Goal: Task Accomplishment & Management: Use online tool/utility

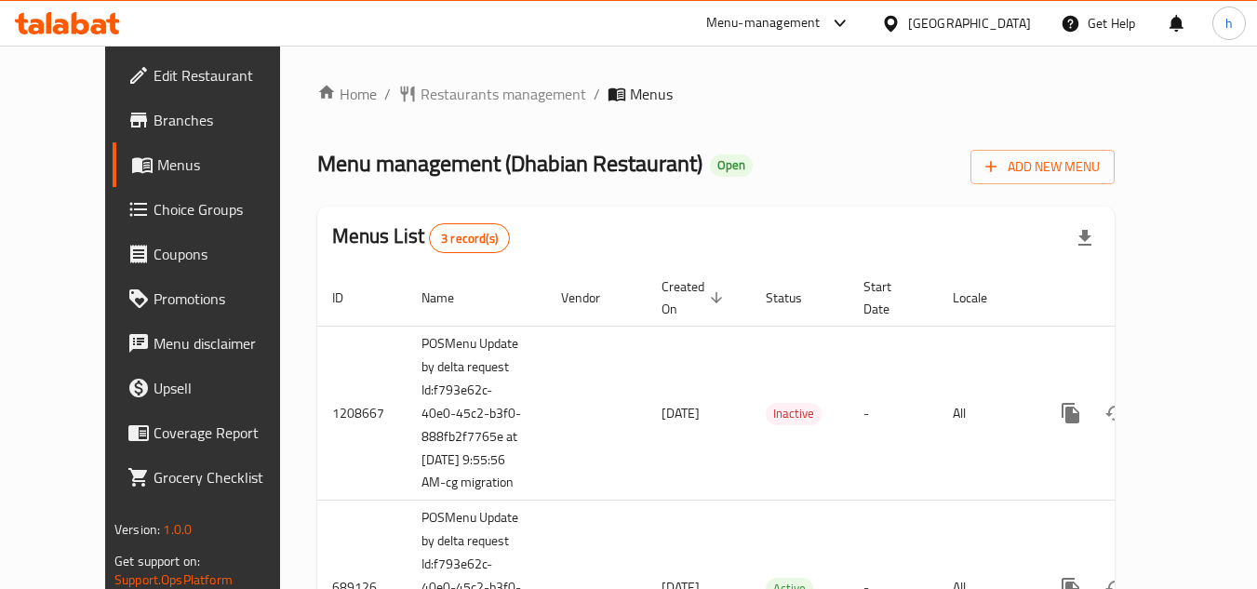
click at [154, 207] on span "Choice Groups" at bounding box center [227, 209] width 147 height 22
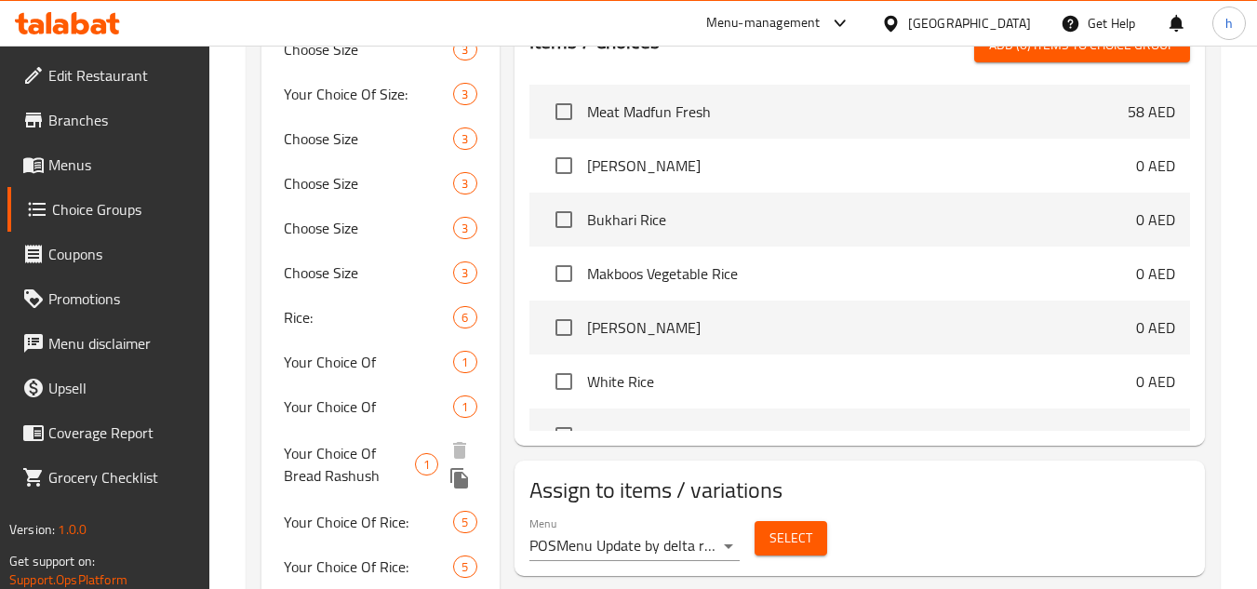
scroll to position [838, 0]
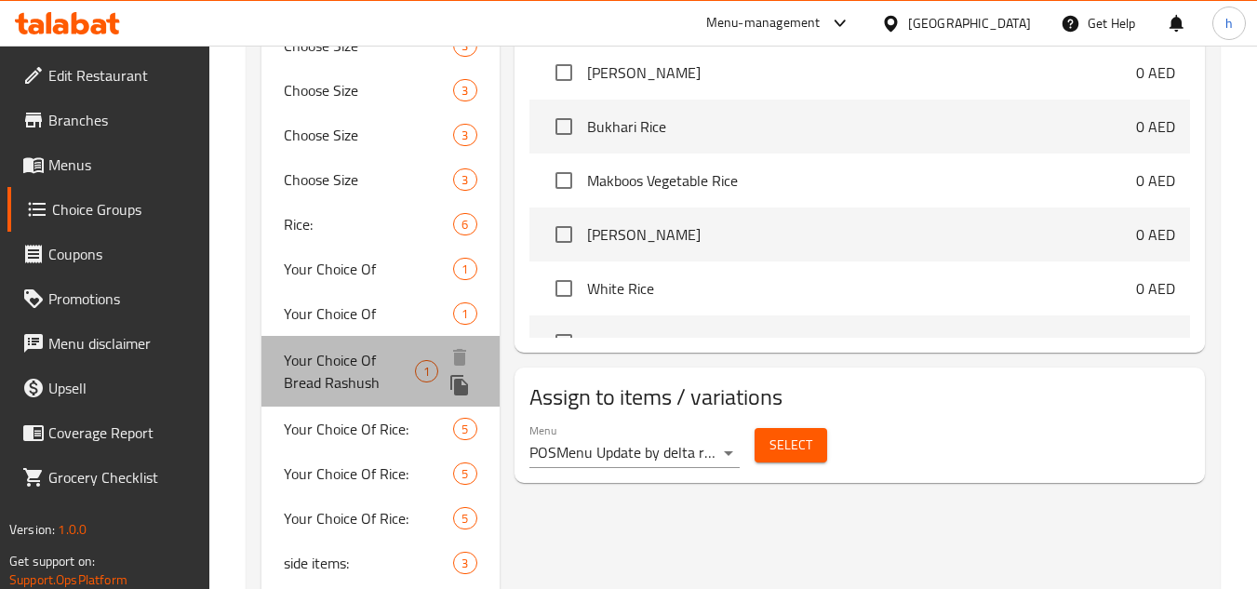
click at [329, 373] on span "Your Choice Of Bread Rashush" at bounding box center [349, 371] width 131 height 45
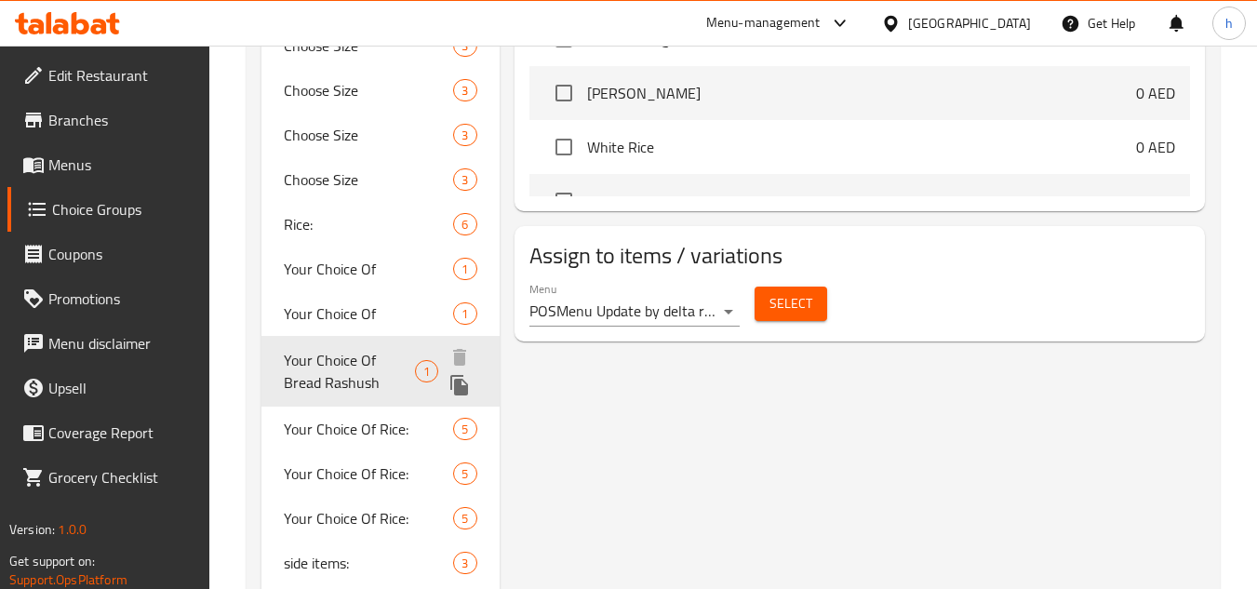
type input "Your Choice Of Bread Rashush"
type input "اختيارك من خبز الراشوش"
type input "0"
type input "1"
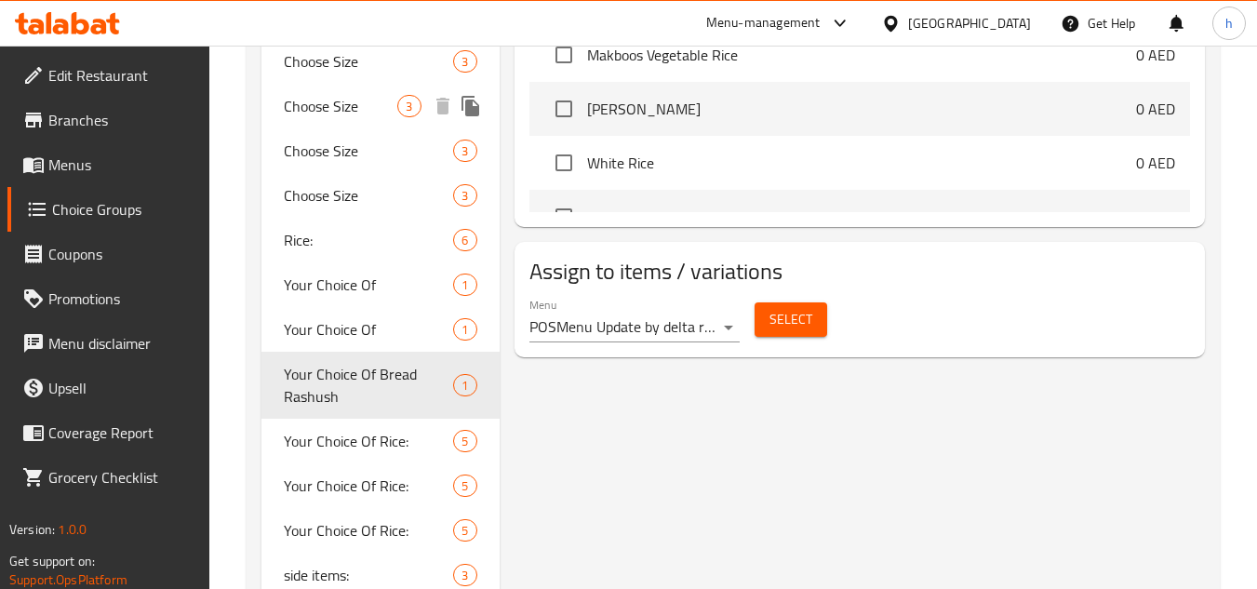
scroll to position [931, 0]
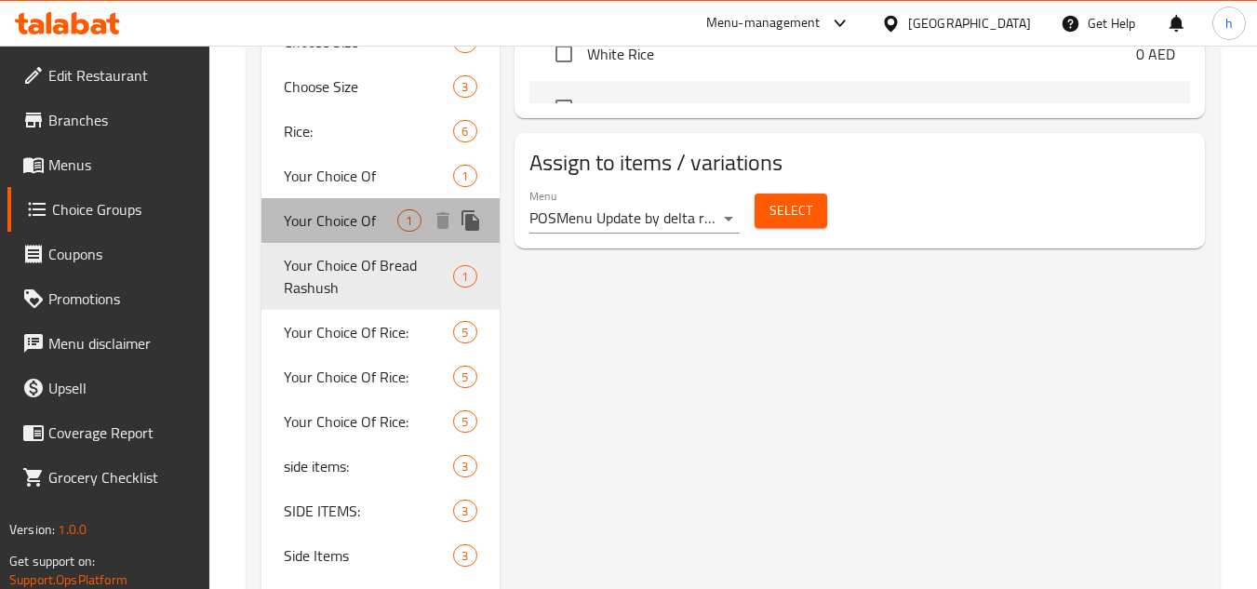
click at [340, 222] on span "Your Choice Of" at bounding box center [341, 220] width 114 height 22
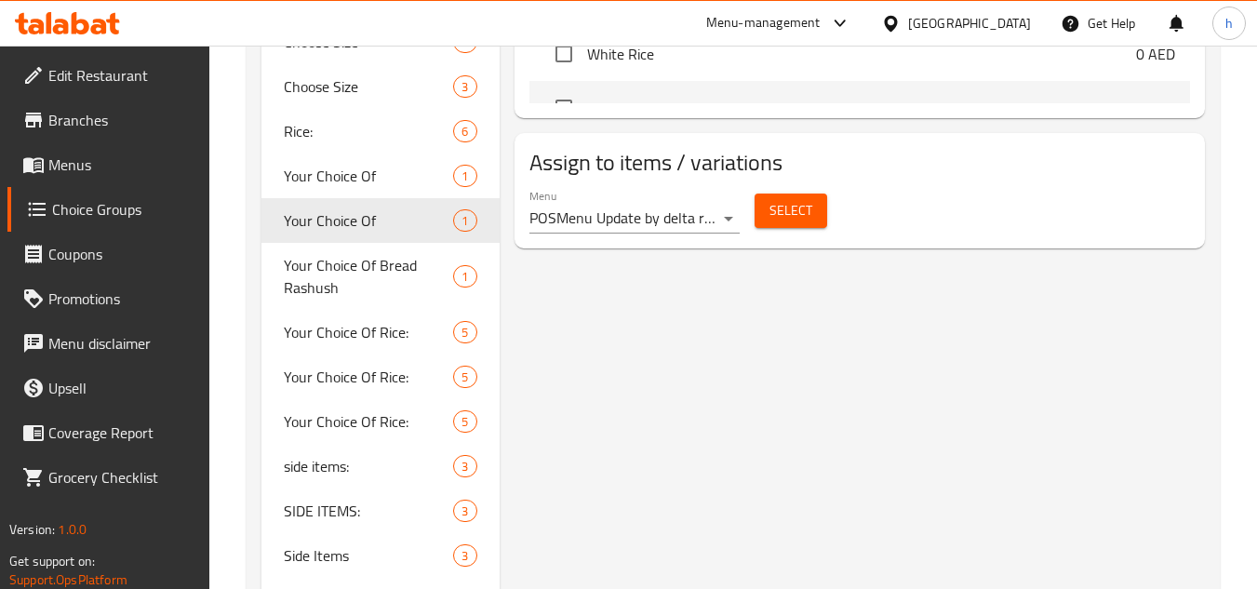
type input "Your Choice Of"
type input "إختيارك من"
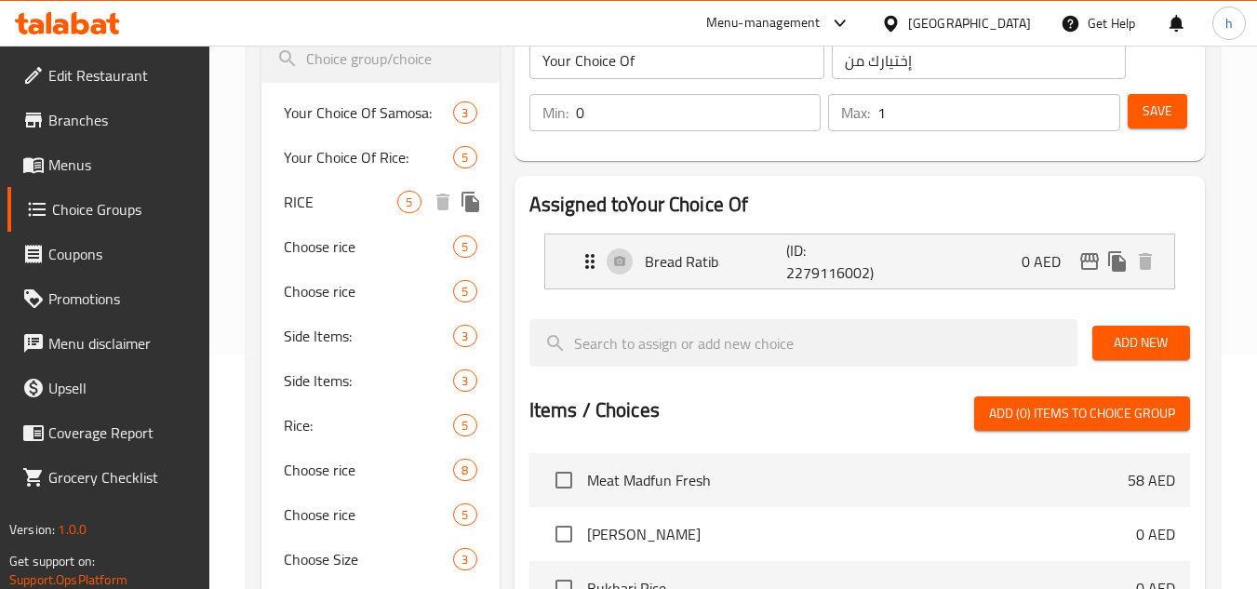
scroll to position [0, 0]
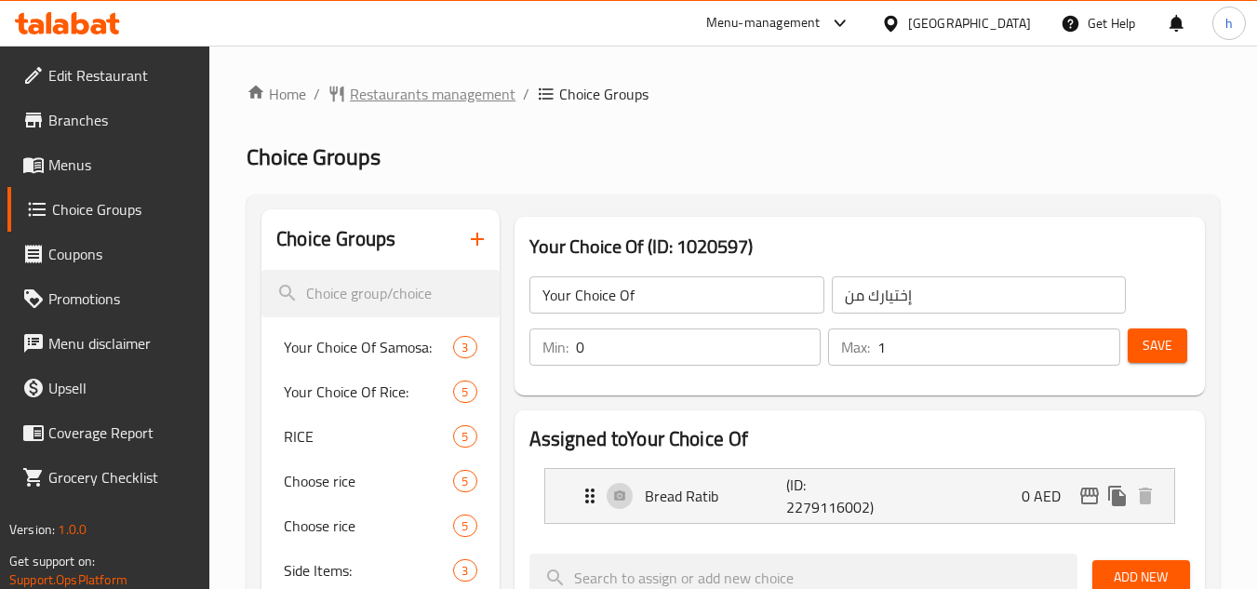
click at [405, 88] on span "Restaurants management" at bounding box center [433, 94] width 166 height 22
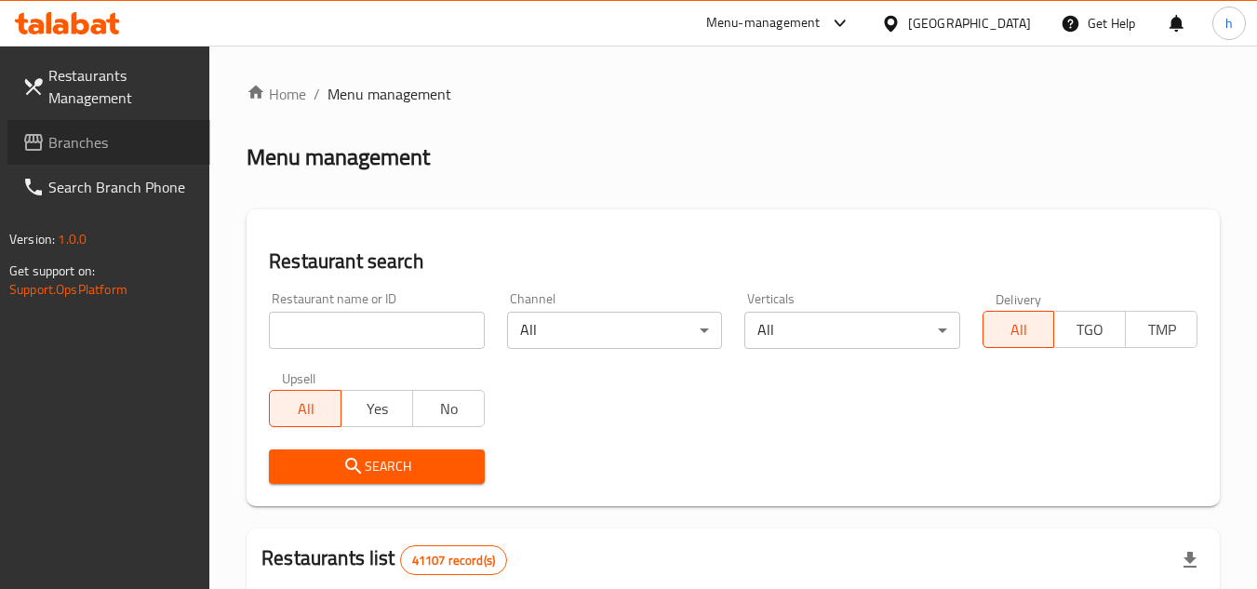
click at [128, 152] on span "Branches" at bounding box center [121, 142] width 147 height 22
